Goal: Find specific page/section: Find specific page/section

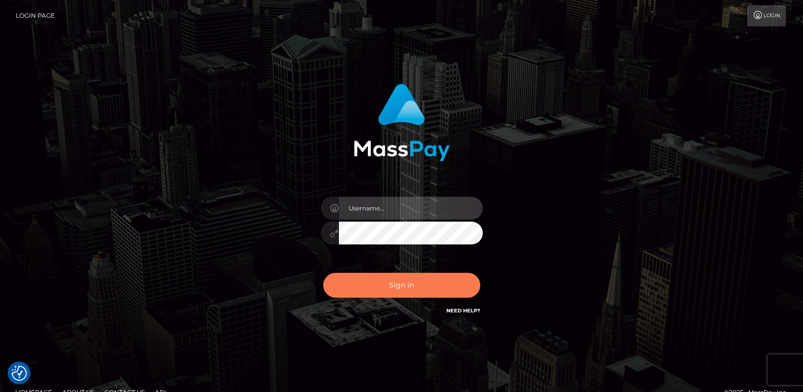
type input "[DOMAIN_NAME]"
click at [416, 283] on button "Sign in" at bounding box center [401, 285] width 157 height 25
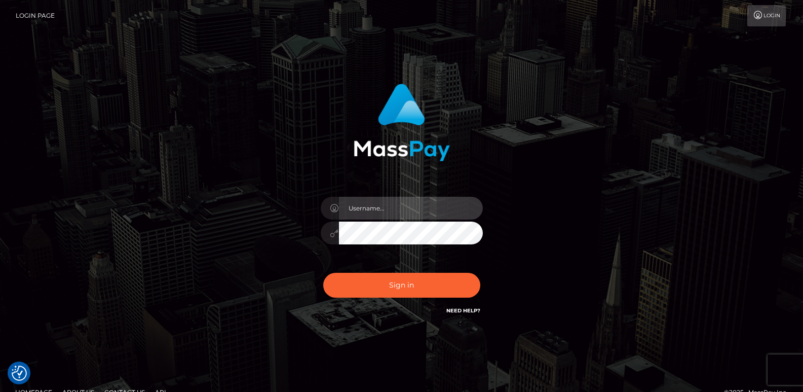
type input "ts2.es"
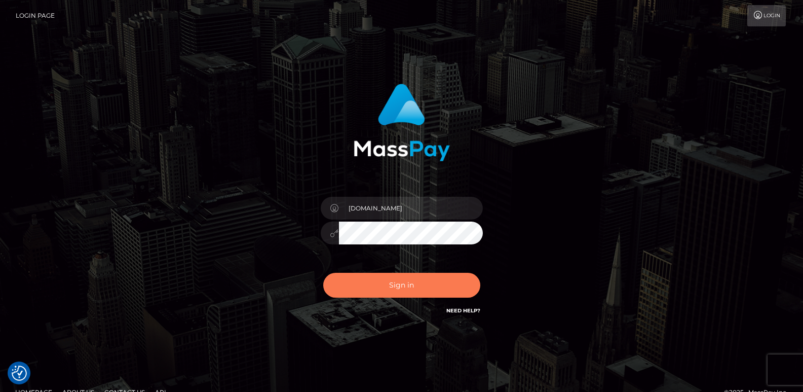
click at [416, 283] on button "Sign in" at bounding box center [401, 285] width 157 height 25
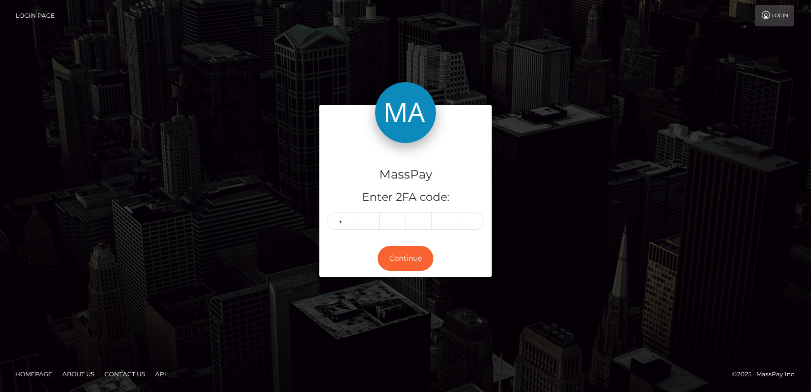
type input "1"
type input "9"
type input "8"
type input "2"
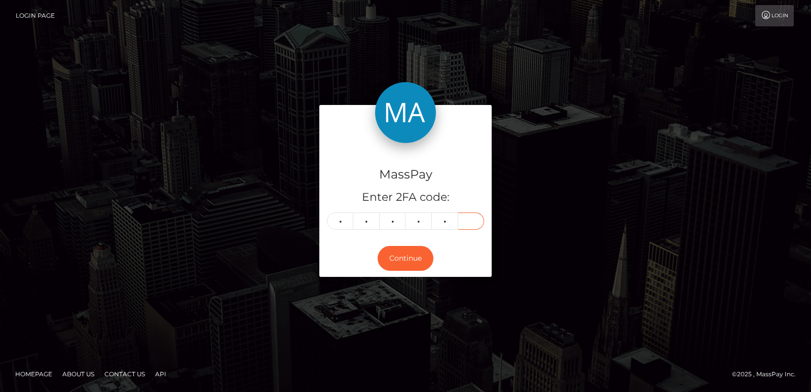
type input "0"
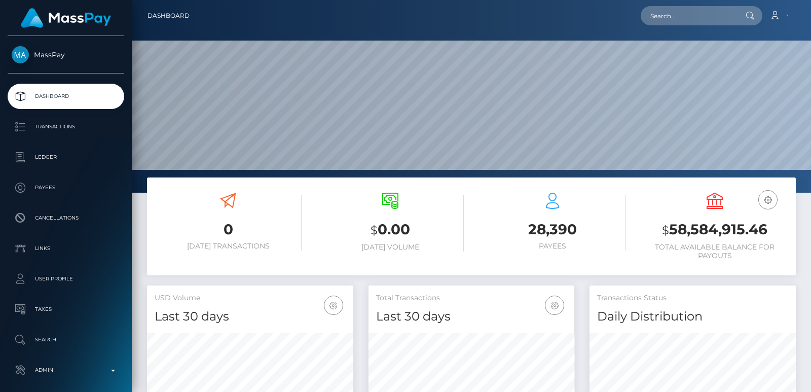
scroll to position [180, 206]
click at [669, 18] on input "text" at bounding box center [688, 15] width 95 height 19
paste input "solomia2023.2023@gmail.com"
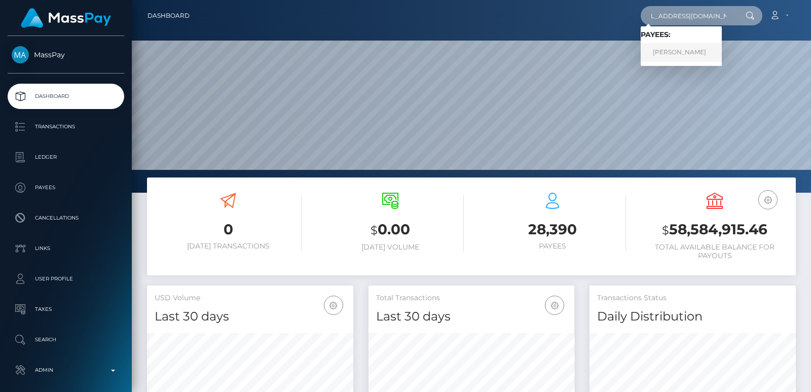
type input "solomia2023.2023@gmail.com"
click at [678, 52] on link "KATERYNA CIHAN" at bounding box center [681, 52] width 81 height 19
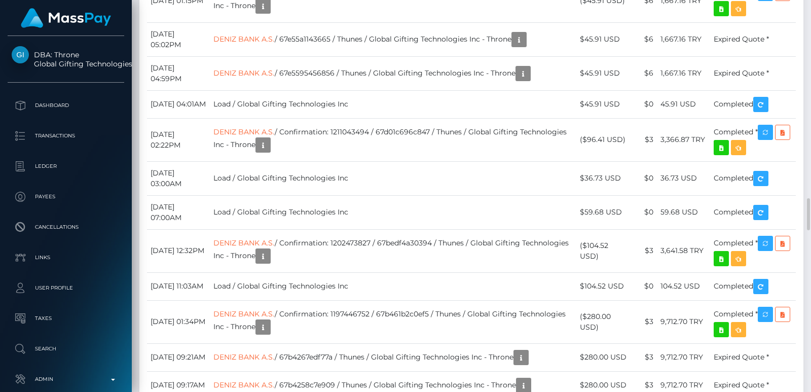
scroll to position [2676, 0]
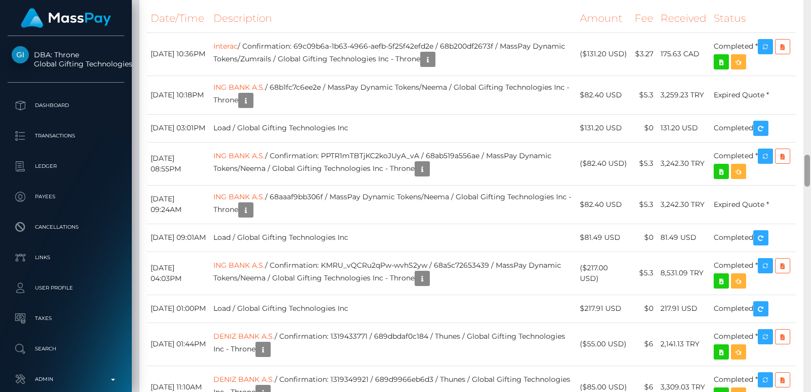
click at [808, 38] on div at bounding box center [807, 196] width 8 height 392
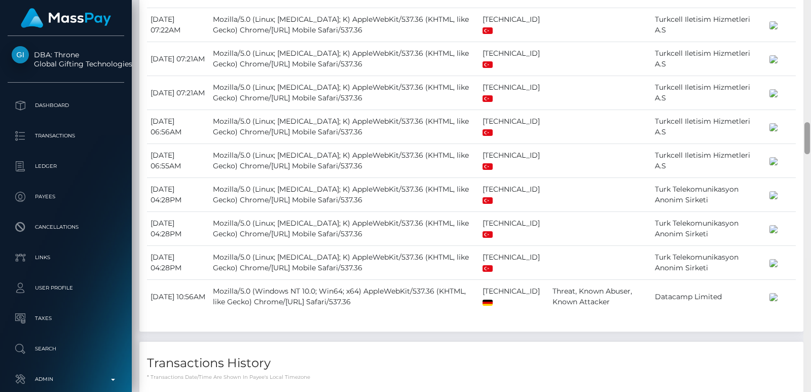
click at [808, 38] on div at bounding box center [807, 196] width 8 height 392
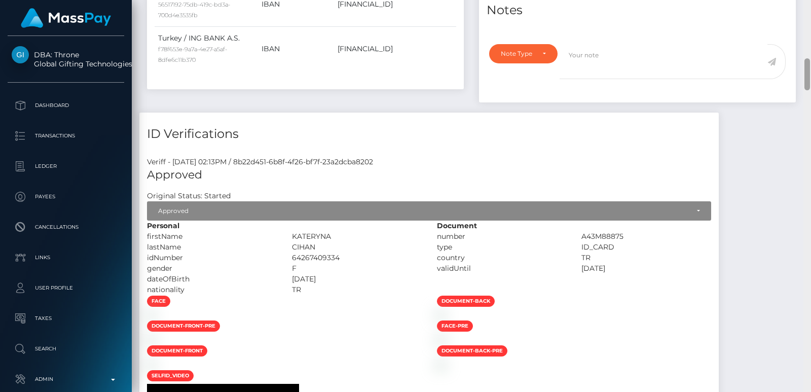
click at [808, 38] on div at bounding box center [807, 196] width 8 height 392
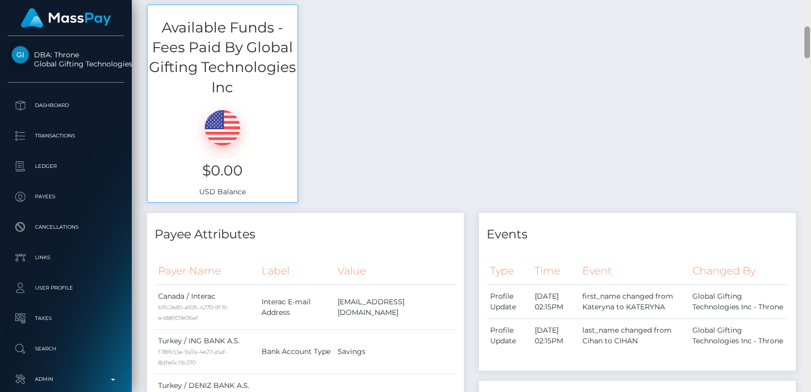
click at [808, 38] on div at bounding box center [807, 42] width 6 height 32
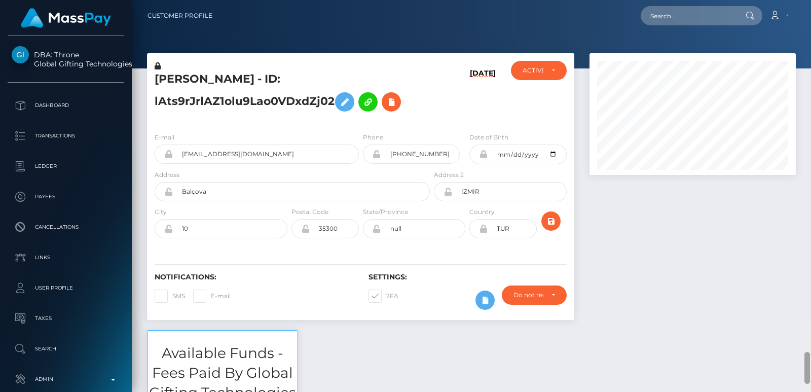
click at [808, 20] on div "Customer Profile Loading... Loading..." at bounding box center [471, 196] width 679 height 392
click at [711, 13] on input "text" at bounding box center [688, 15] width 95 height 19
paste input "solomia2023.2023@gmail.com"
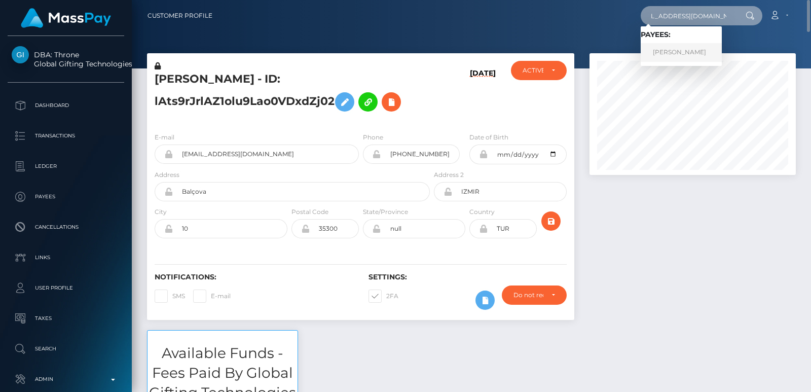
type input "solomia2023.2023@gmail.com"
click at [677, 55] on link "KATERYNA CIHAN" at bounding box center [681, 52] width 81 height 19
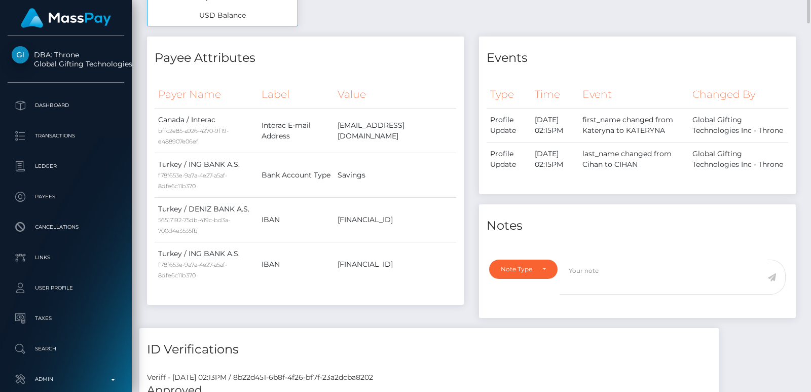
scroll to position [547, 0]
